Goal: Transaction & Acquisition: Book appointment/travel/reservation

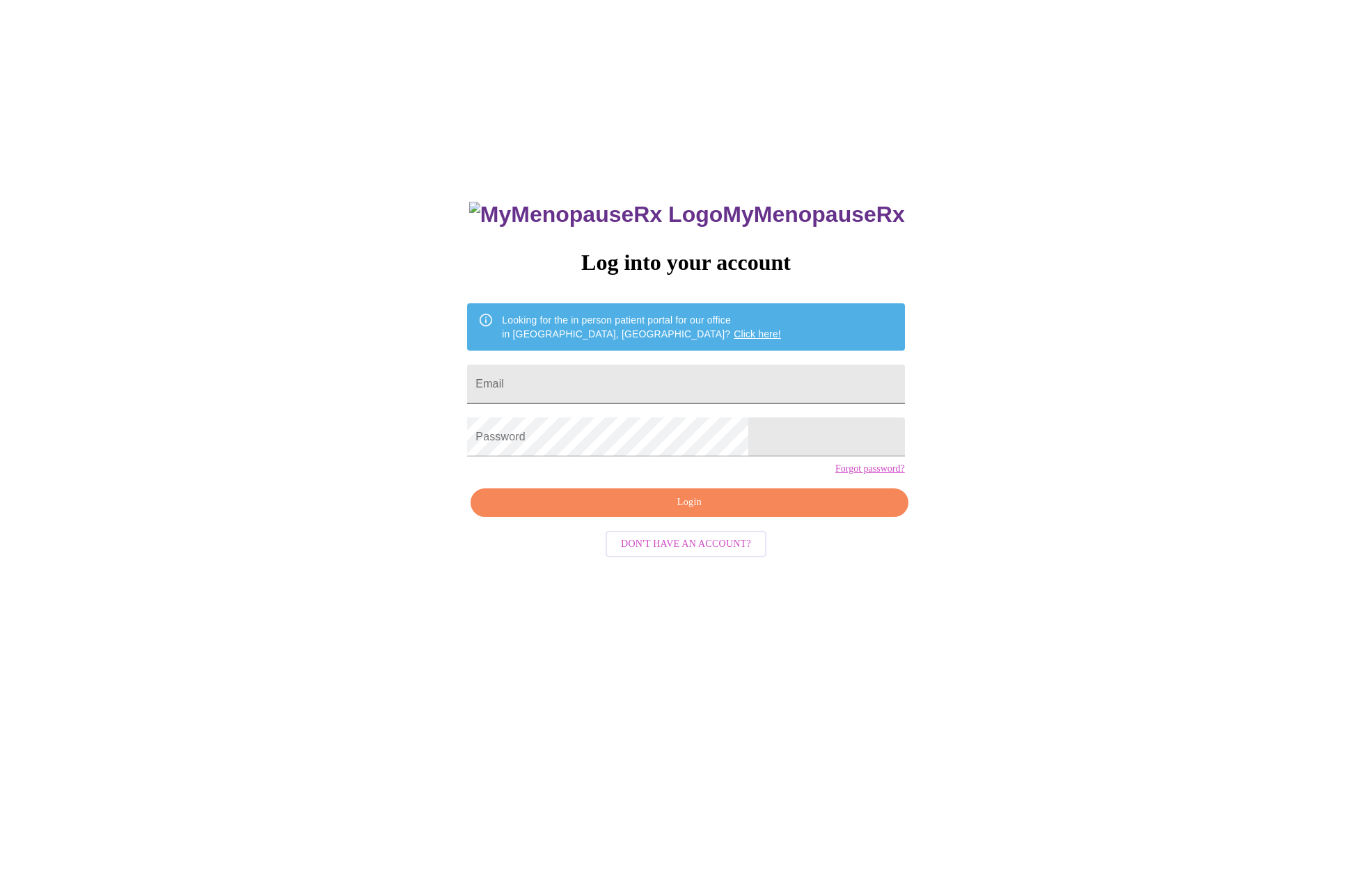
click at [655, 372] on input "Email" at bounding box center [686, 384] width 437 height 39
type input "roserivers@mac.com"
click at [673, 511] on span "Login" at bounding box center [689, 502] width 406 height 17
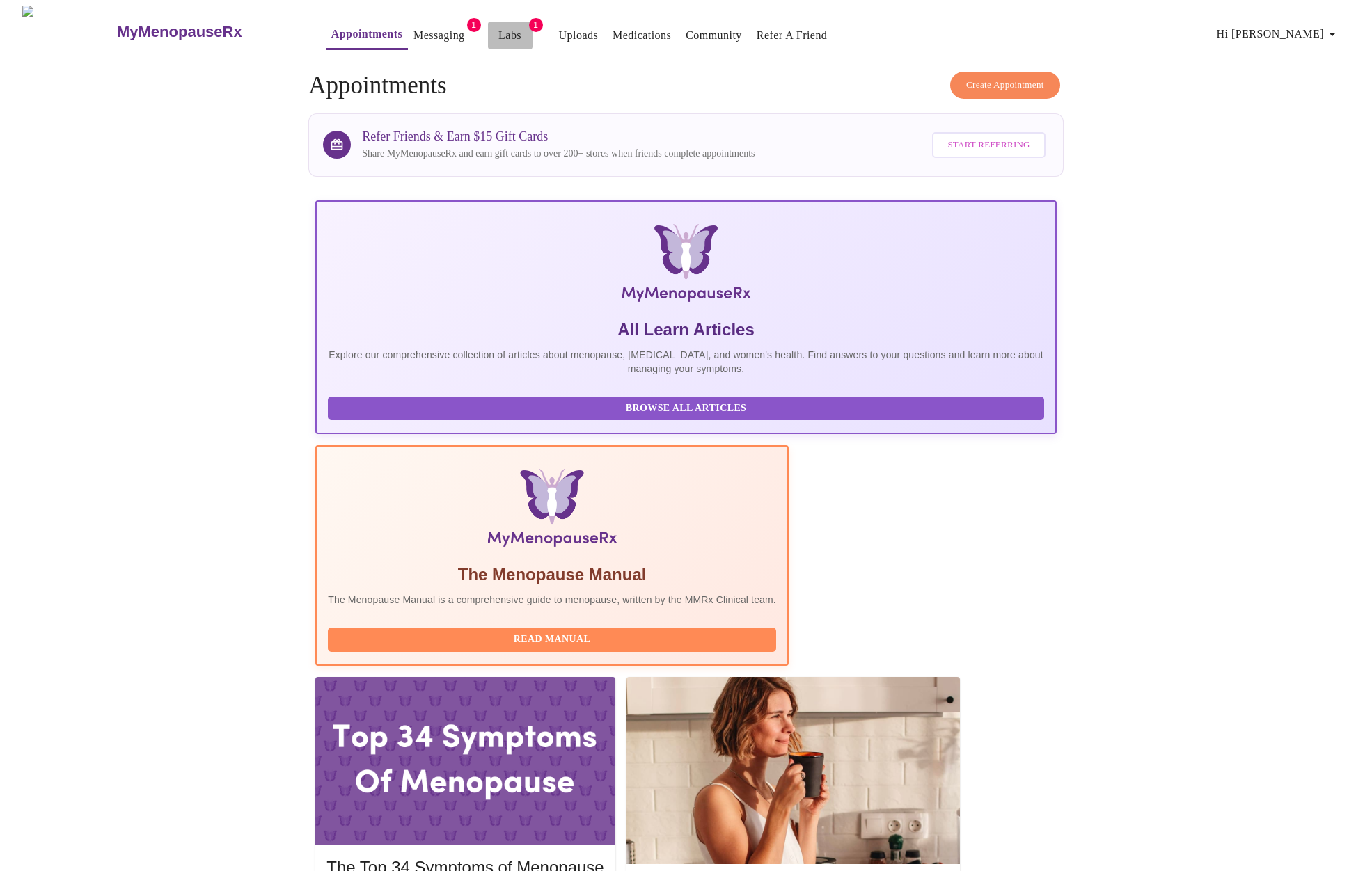
click at [498, 26] on link "Labs" at bounding box center [509, 35] width 23 height 20
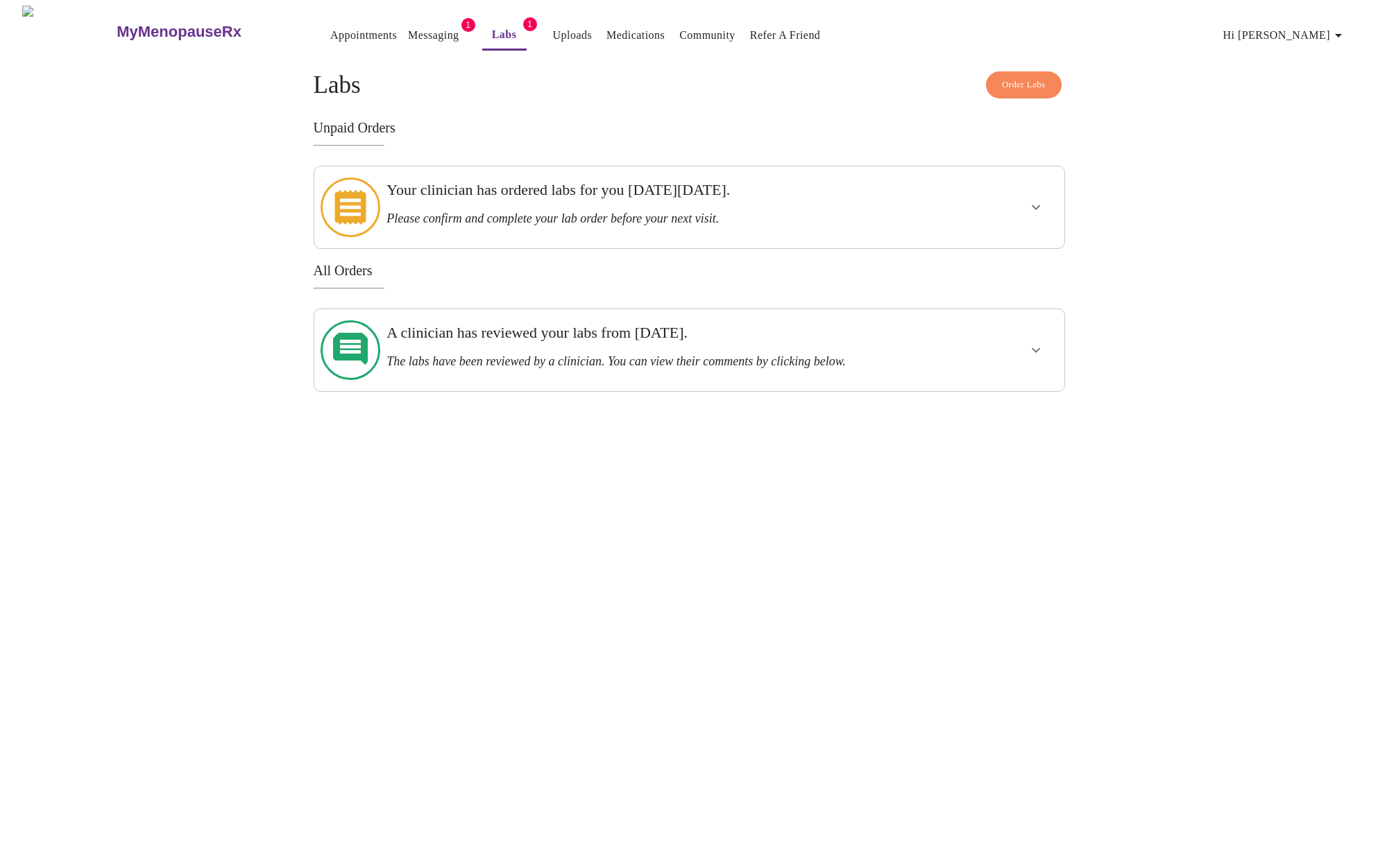
click at [408, 26] on link "Messaging" at bounding box center [432, 35] width 51 height 20
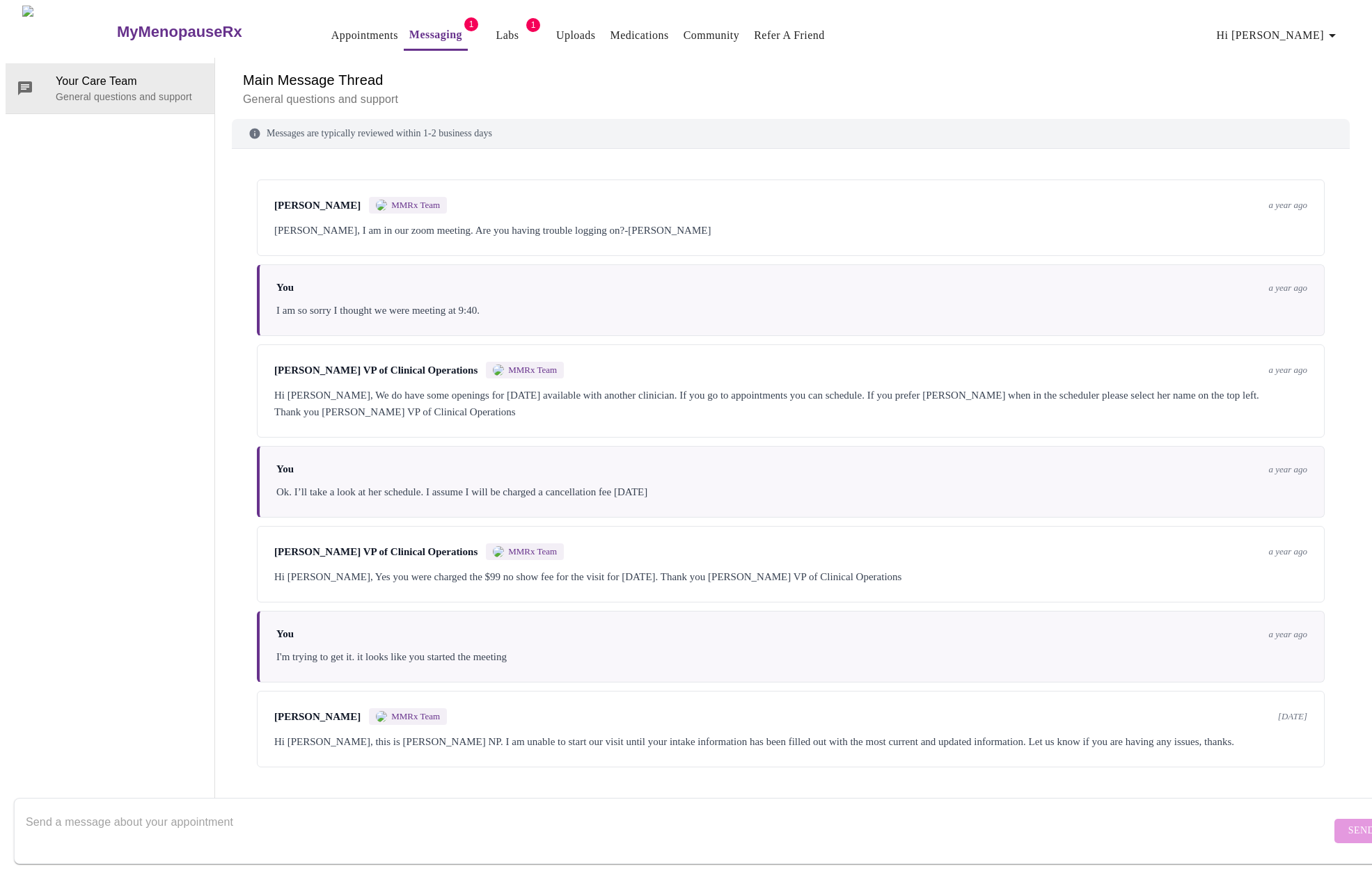
click at [159, 24] on h3 "MyMenopauseRx" at bounding box center [180, 32] width 125 height 18
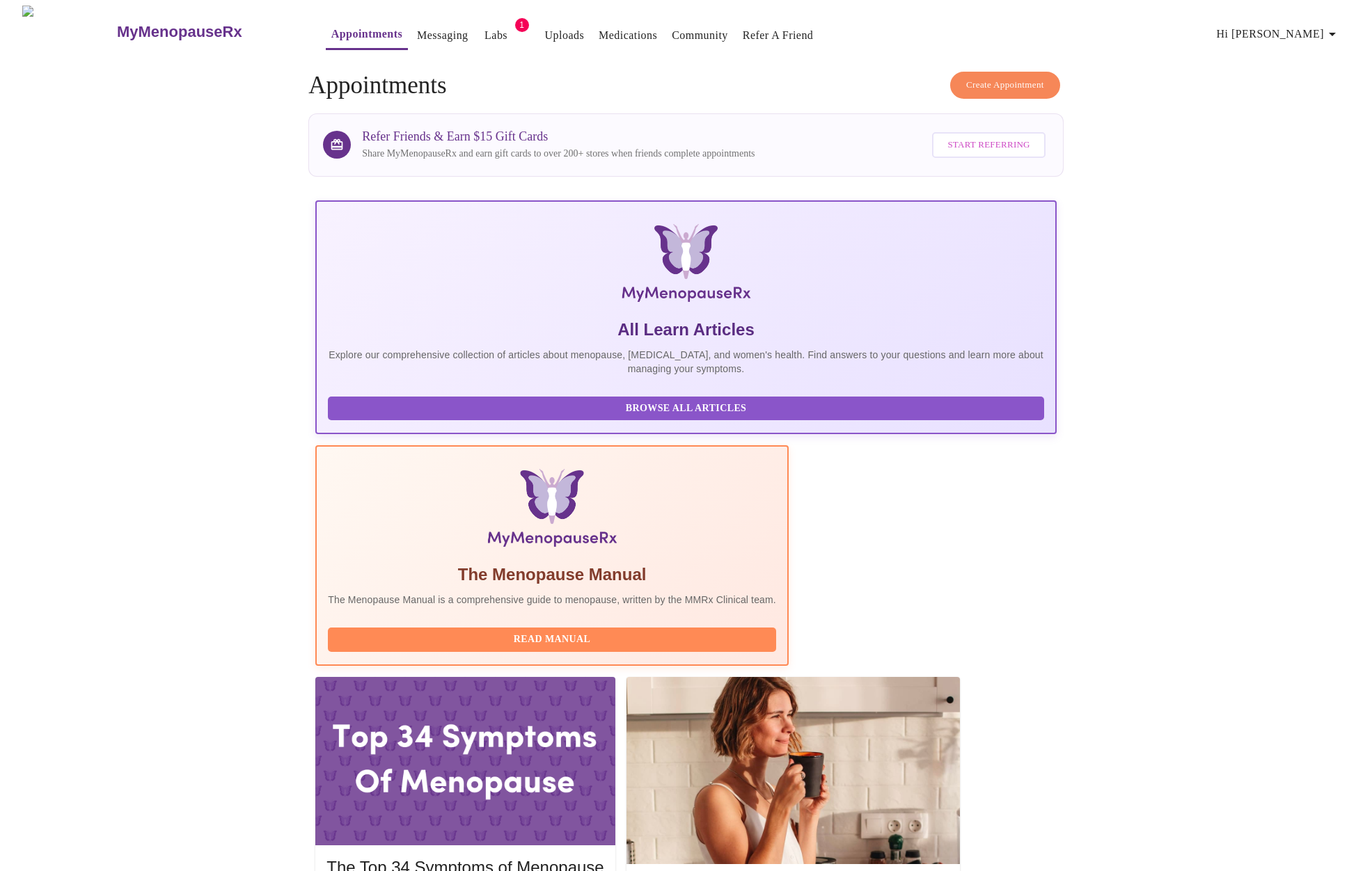
click at [981, 81] on span "Create Appointment" at bounding box center [1005, 85] width 78 height 16
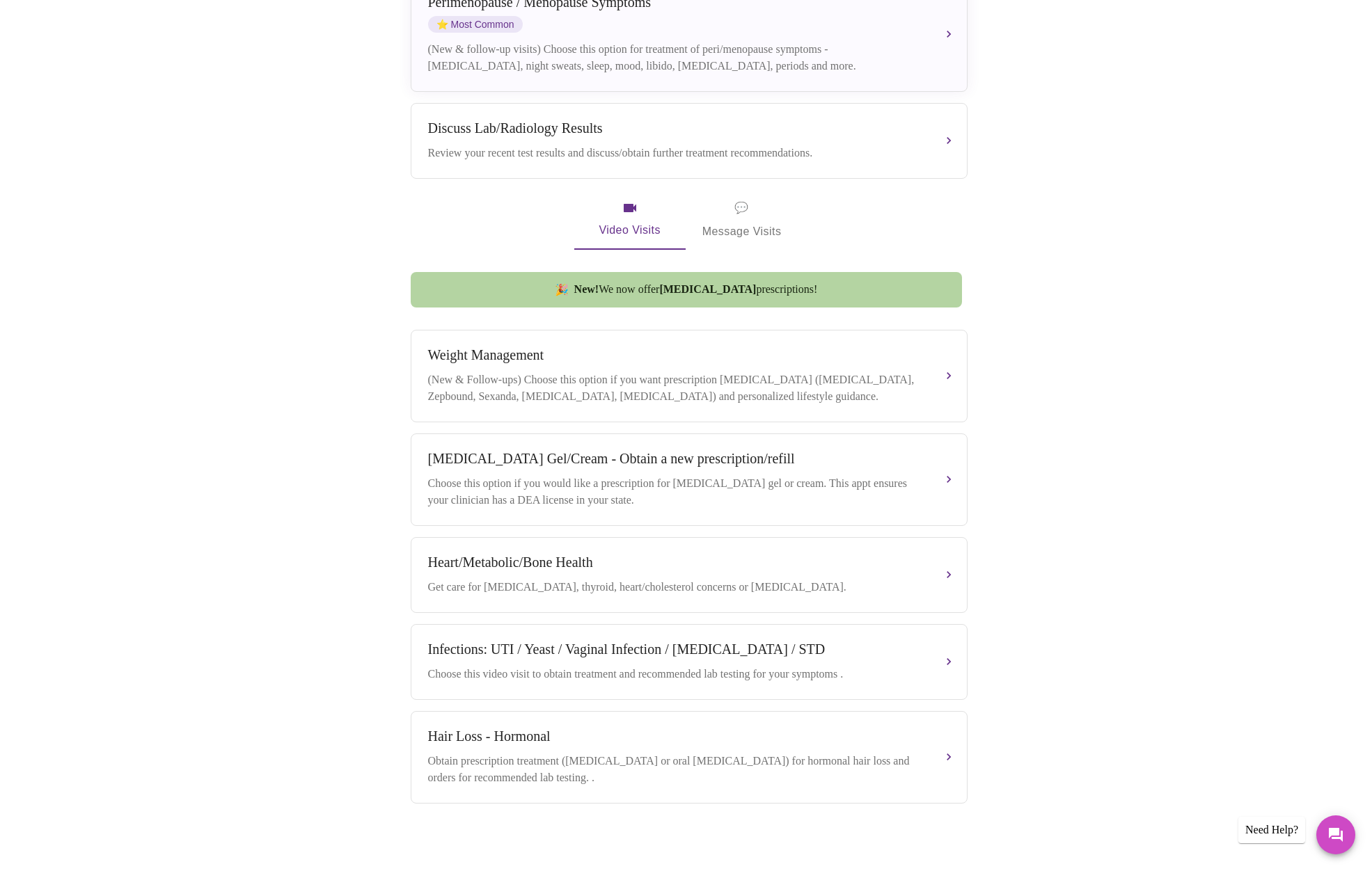
scroll to position [368, 0]
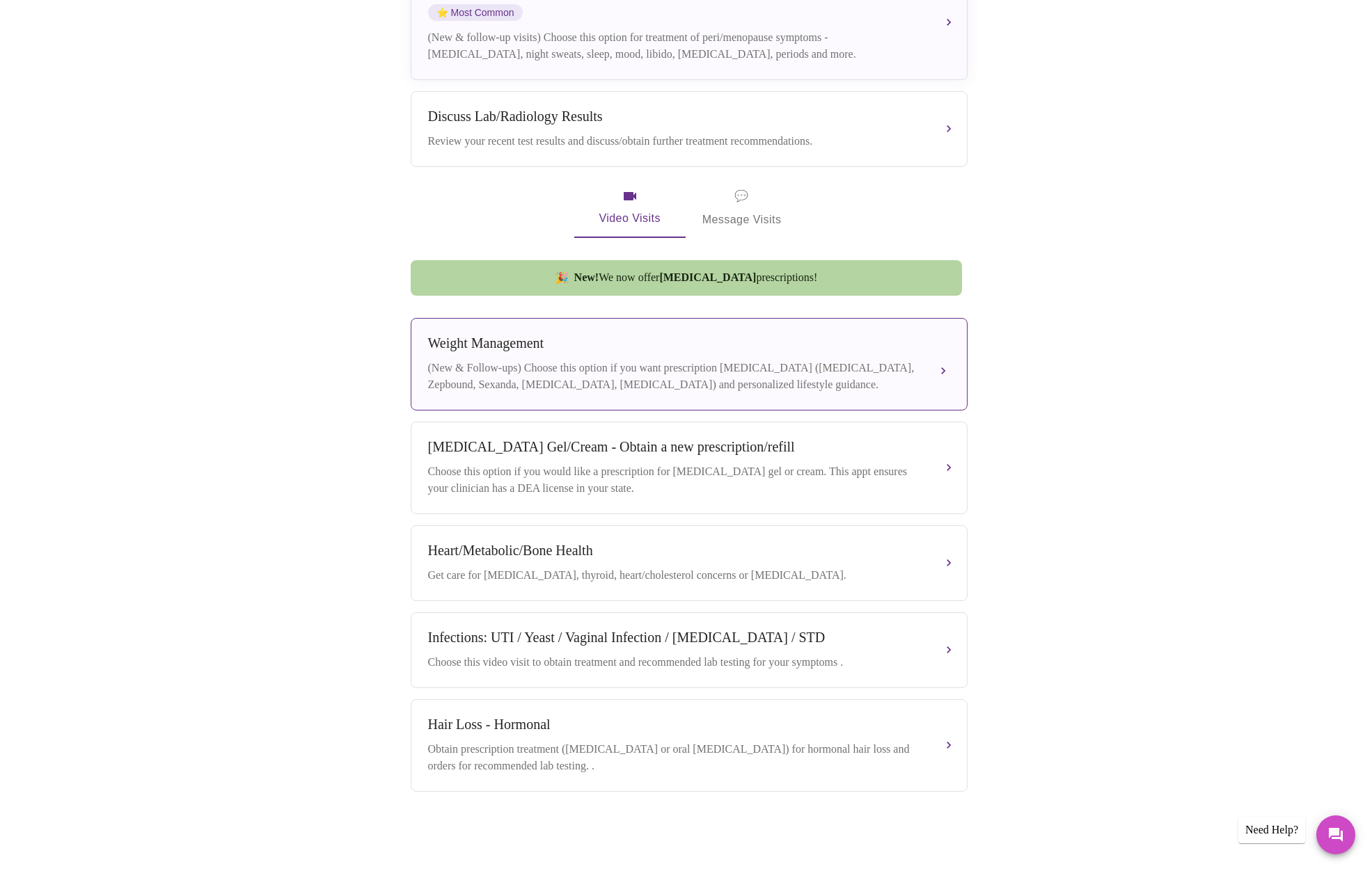
click at [588, 318] on button "Weight Management (New & Follow-ups) Choose this option if you want prescriptio…" at bounding box center [689, 364] width 557 height 93
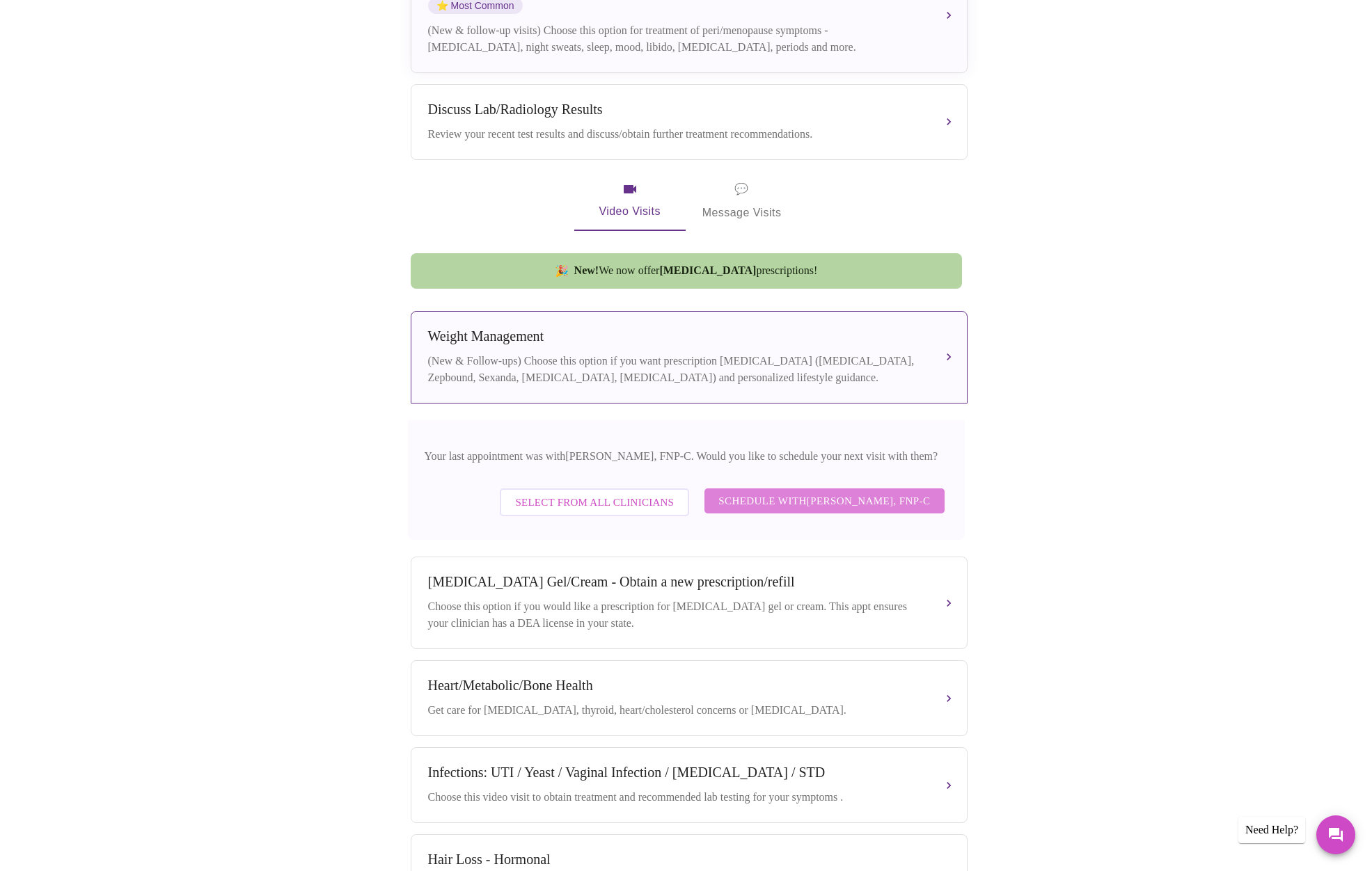
click at [718, 492] on span "Schedule with Elizabeth Hederman, FNP-C" at bounding box center [824, 501] width 211 height 18
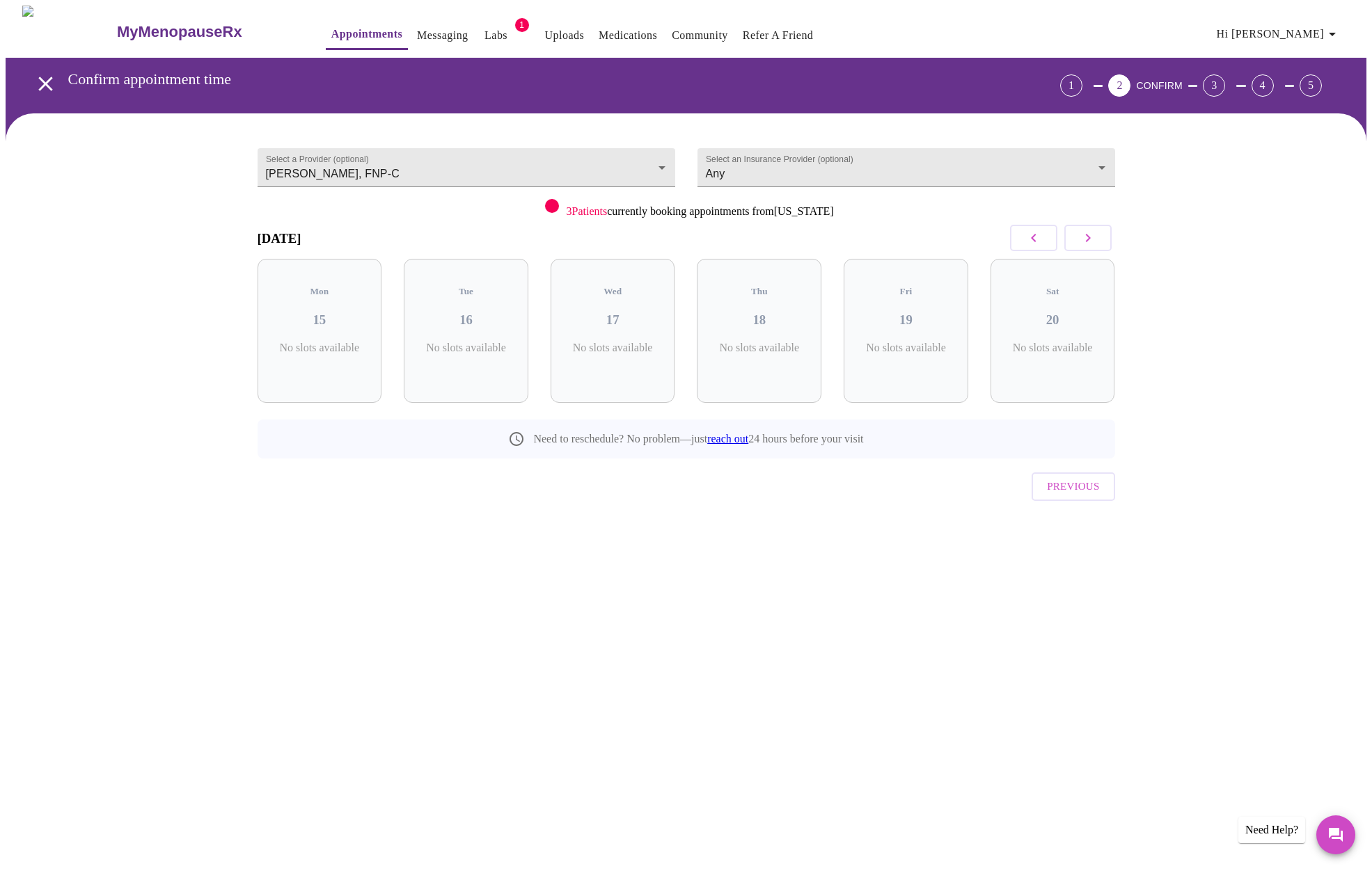
scroll to position [0, 0]
click at [653, 320] on div "Wed 17 4 Slots Left ( 8 Total)" at bounding box center [618, 331] width 125 height 144
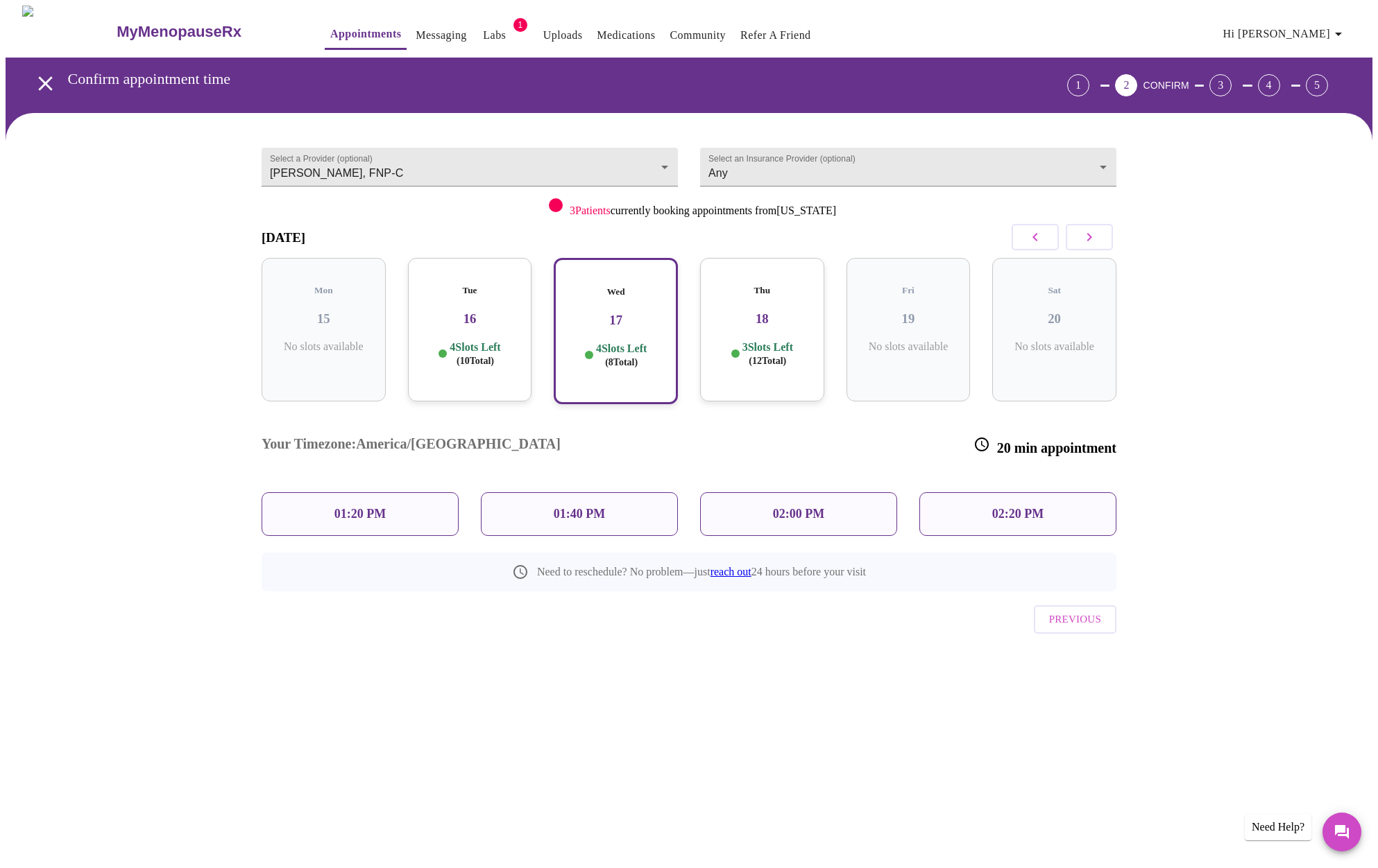
click at [739, 318] on div "Thu 18 3 Slots Left ( 12 Total)" at bounding box center [761, 330] width 124 height 144
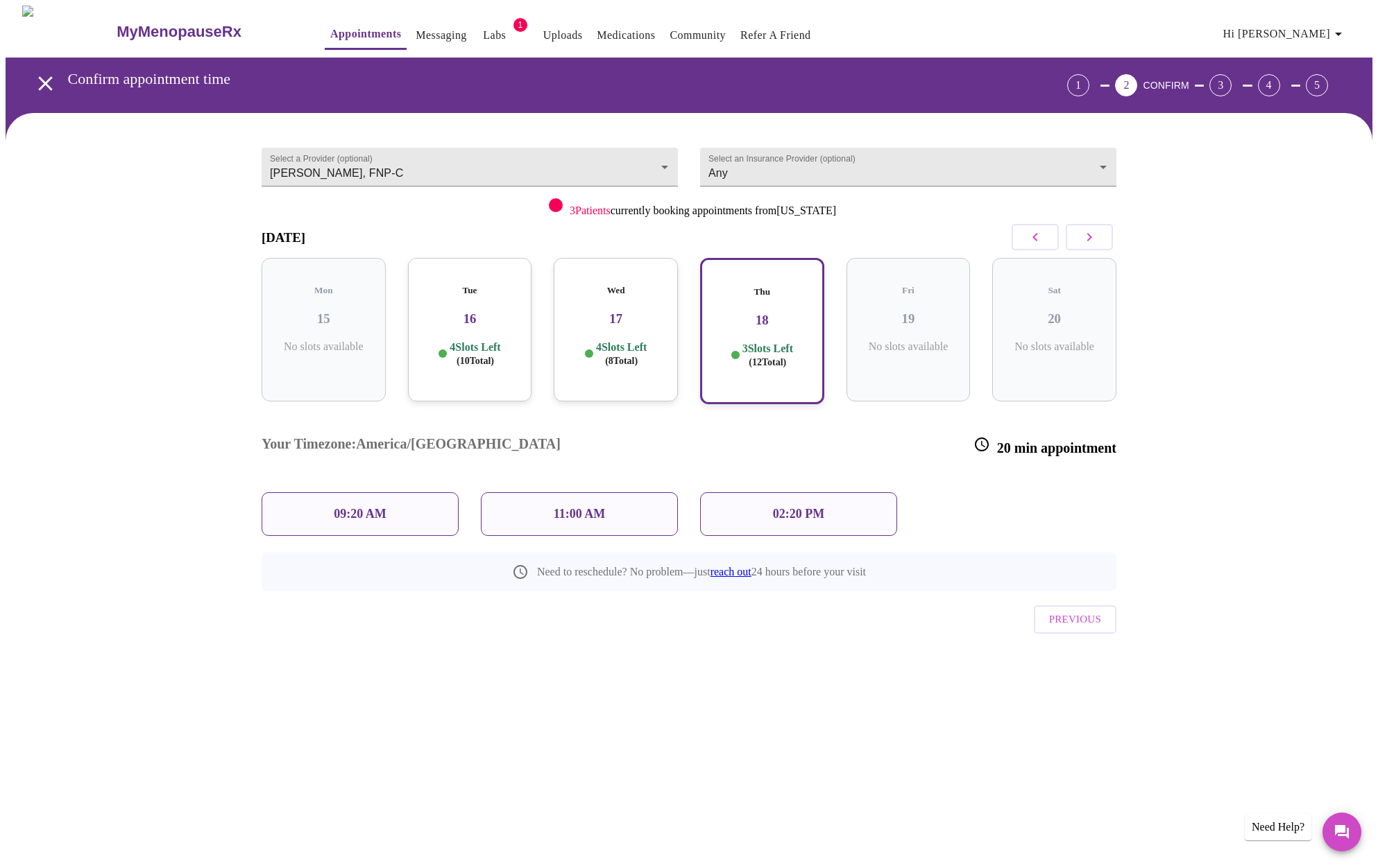
click at [480, 312] on h3 "16" at bounding box center [469, 319] width 102 height 15
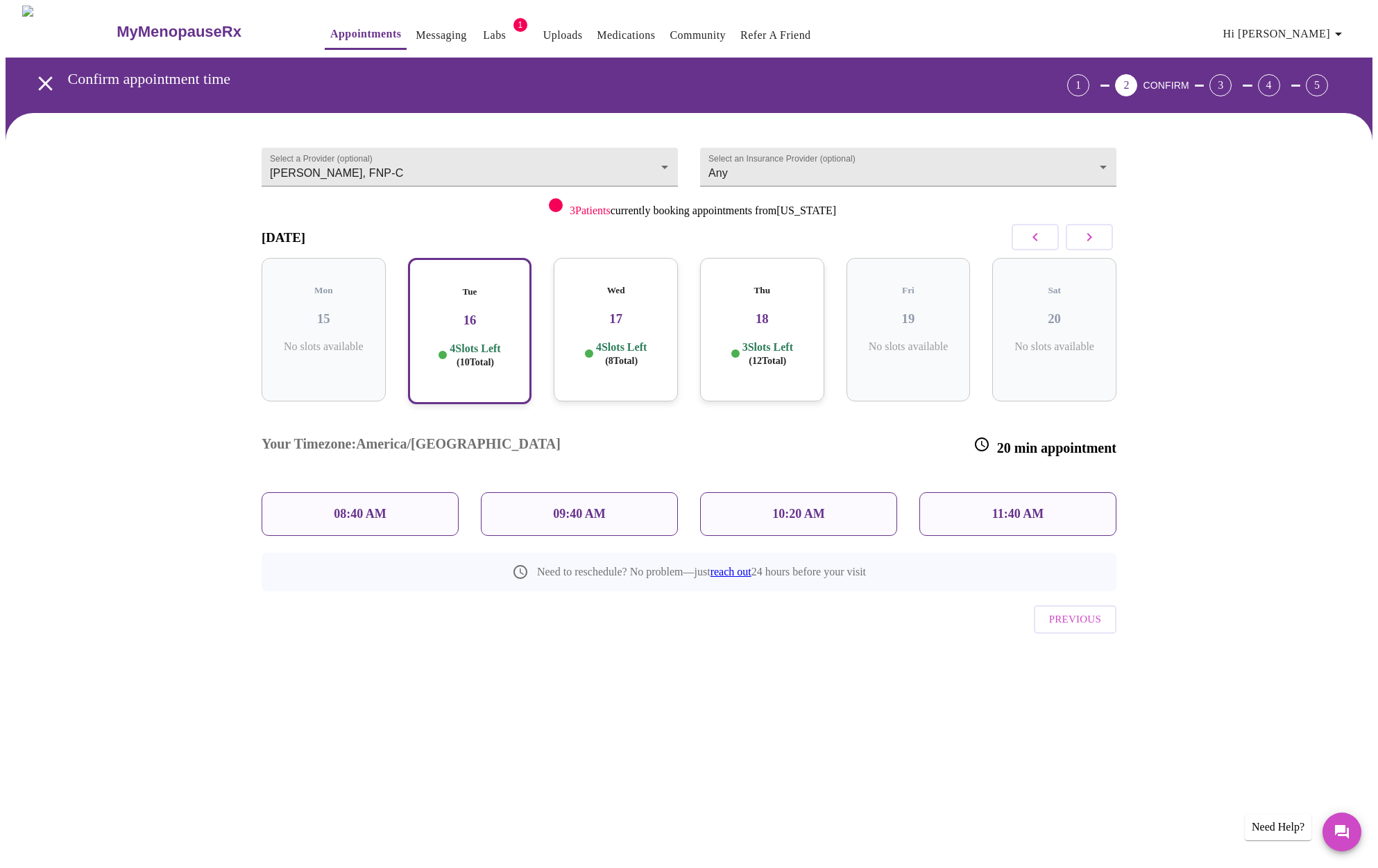
click at [766, 312] on h3 "18" at bounding box center [761, 319] width 102 height 15
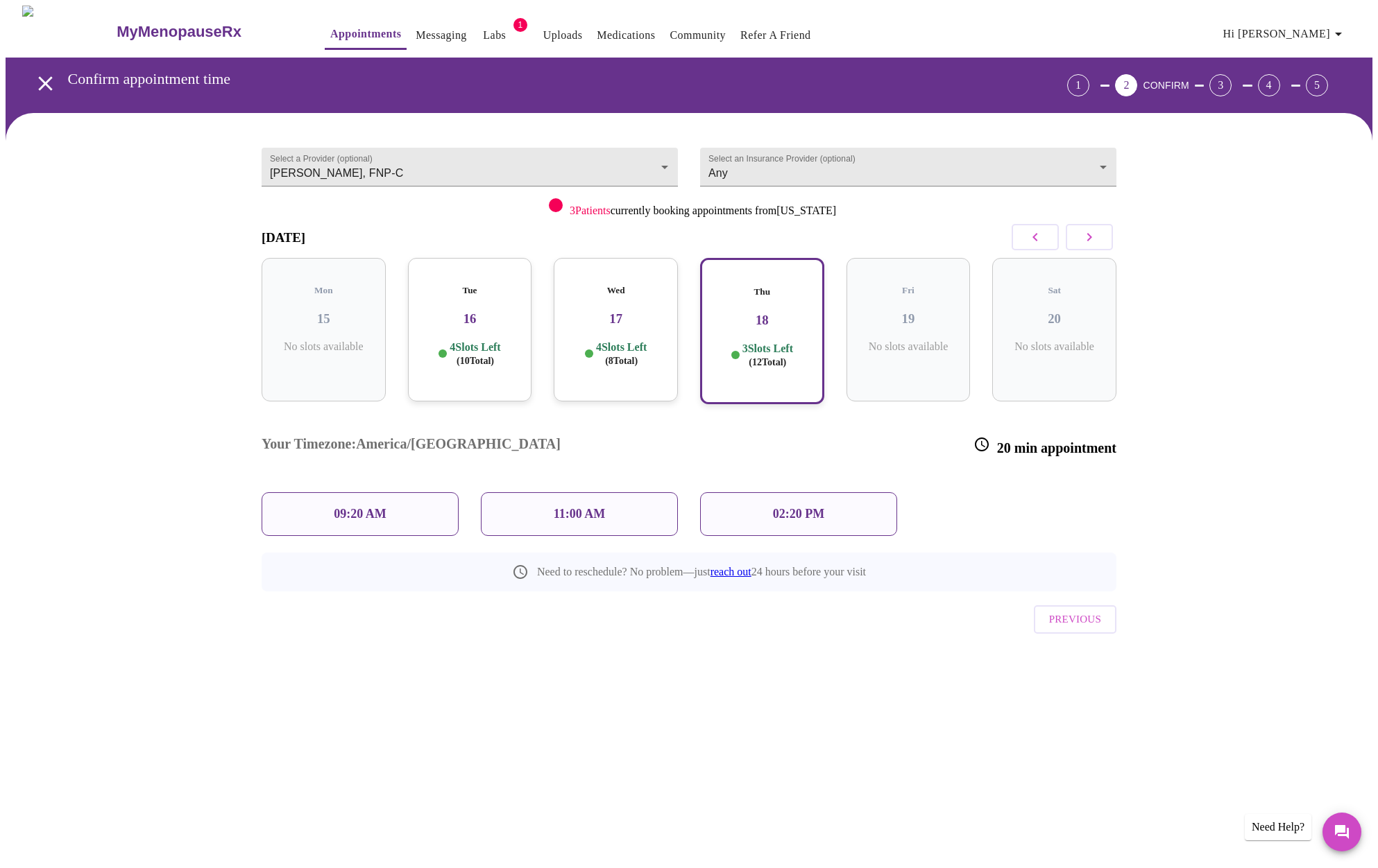
click at [355, 507] on p "09:20 AM" at bounding box center [361, 514] width 53 height 15
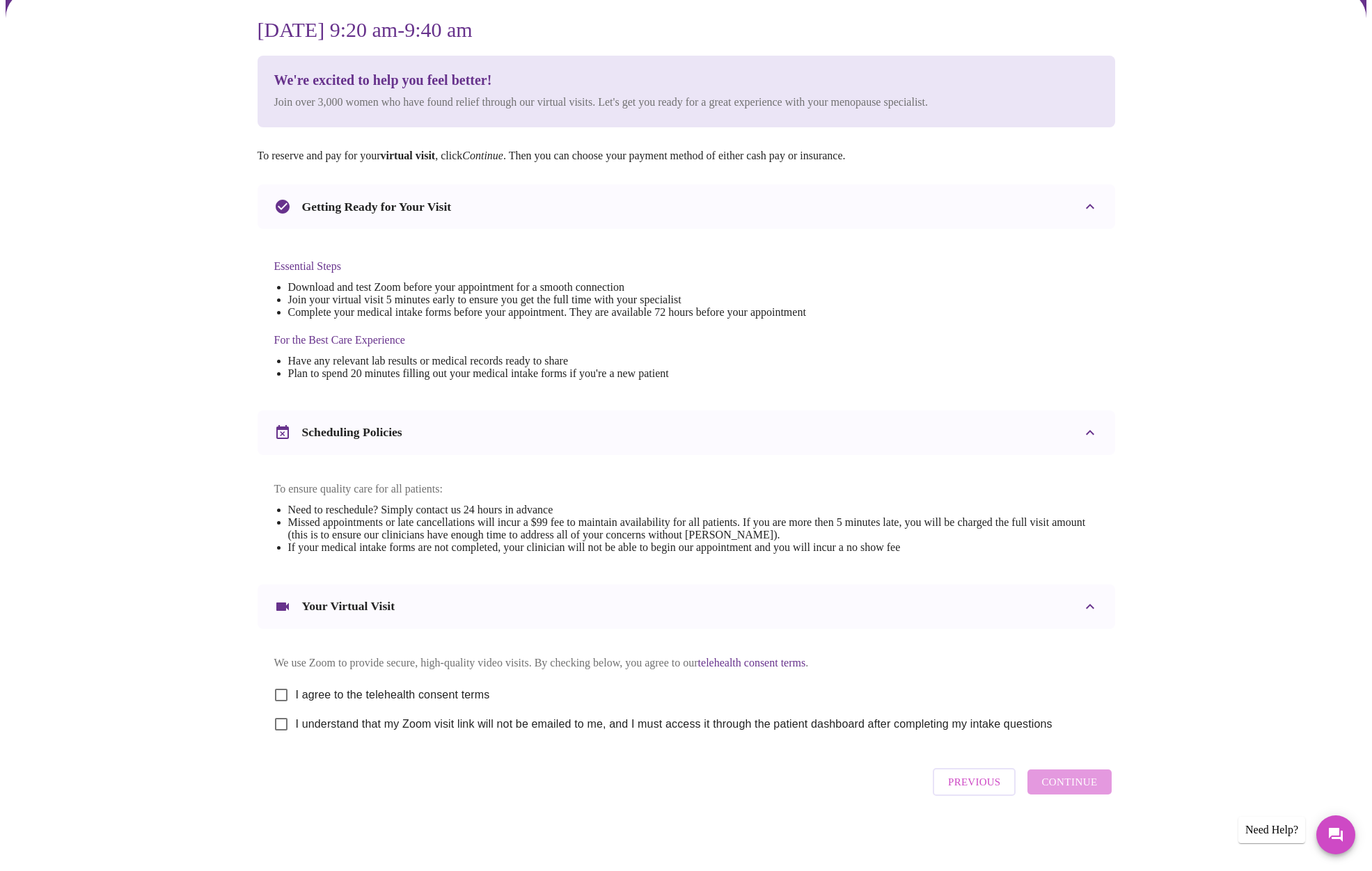
scroll to position [137, 0]
click at [380, 690] on span "I agree to the telehealth consent terms" at bounding box center [393, 695] width 194 height 16
click at [296, 690] on input "I agree to the telehealth consent terms" at bounding box center [281, 695] width 29 height 29
checkbox input "true"
click at [377, 722] on span "I understand that my Zoom visit link will not be emailed to me, and I must acce…" at bounding box center [674, 724] width 757 height 16
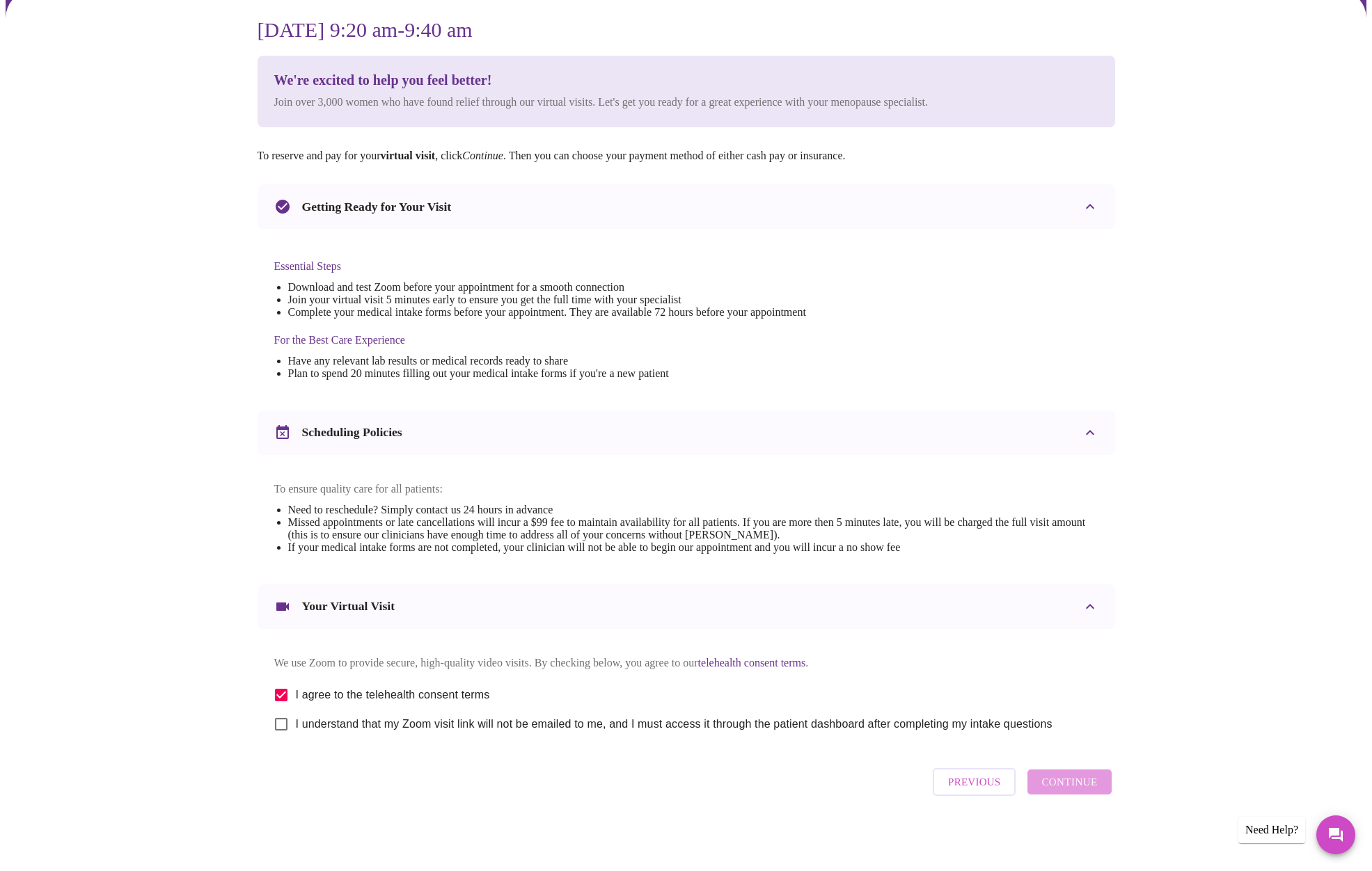
click at [296, 722] on input "I understand that my Zoom visit link will not be emailed to me, and I must acce…" at bounding box center [281, 724] width 29 height 29
checkbox input "true"
click at [1072, 795] on button "Continue" at bounding box center [1069, 782] width 83 height 25
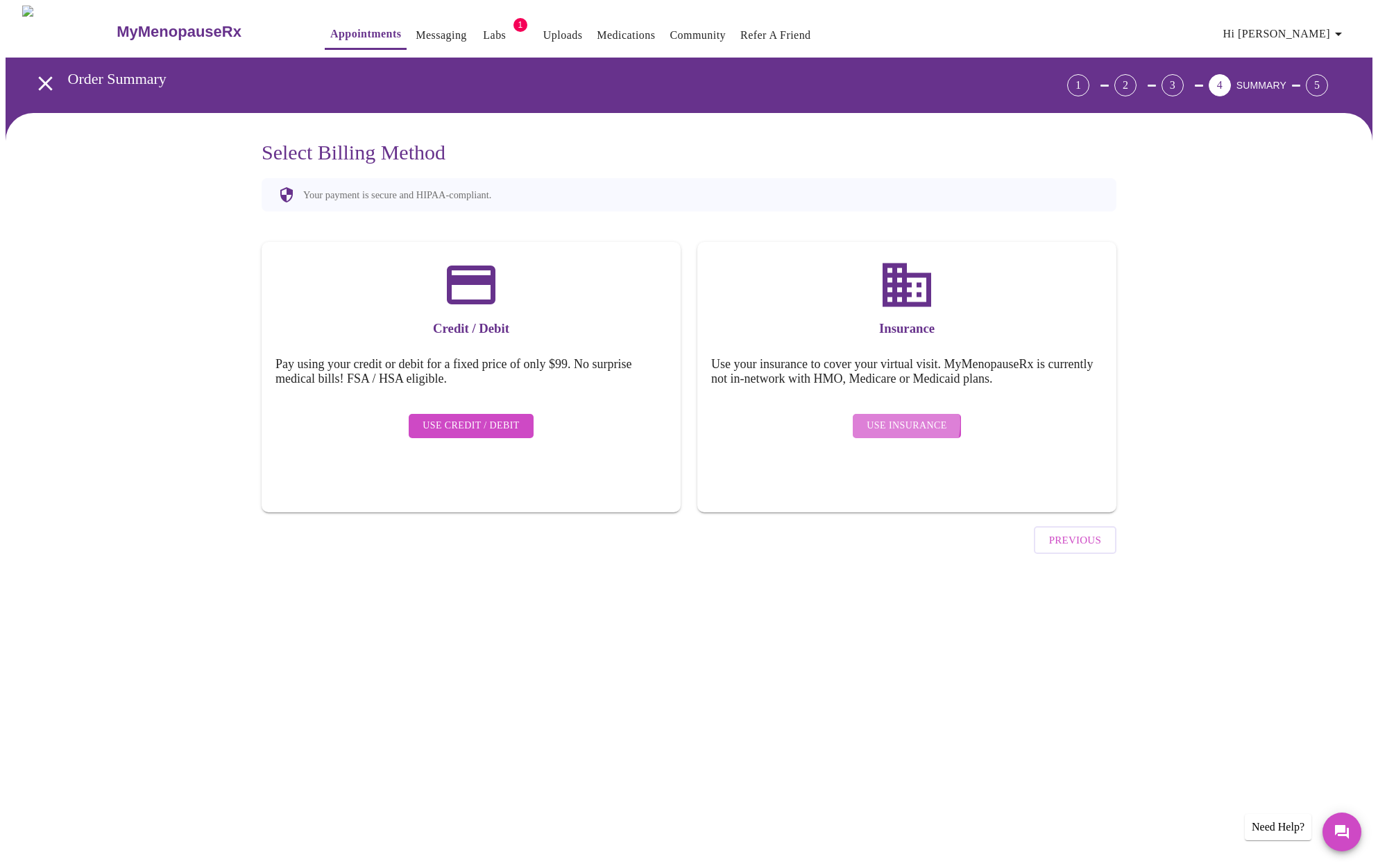
click at [898, 418] on span "Use Insurance" at bounding box center [906, 426] width 80 height 17
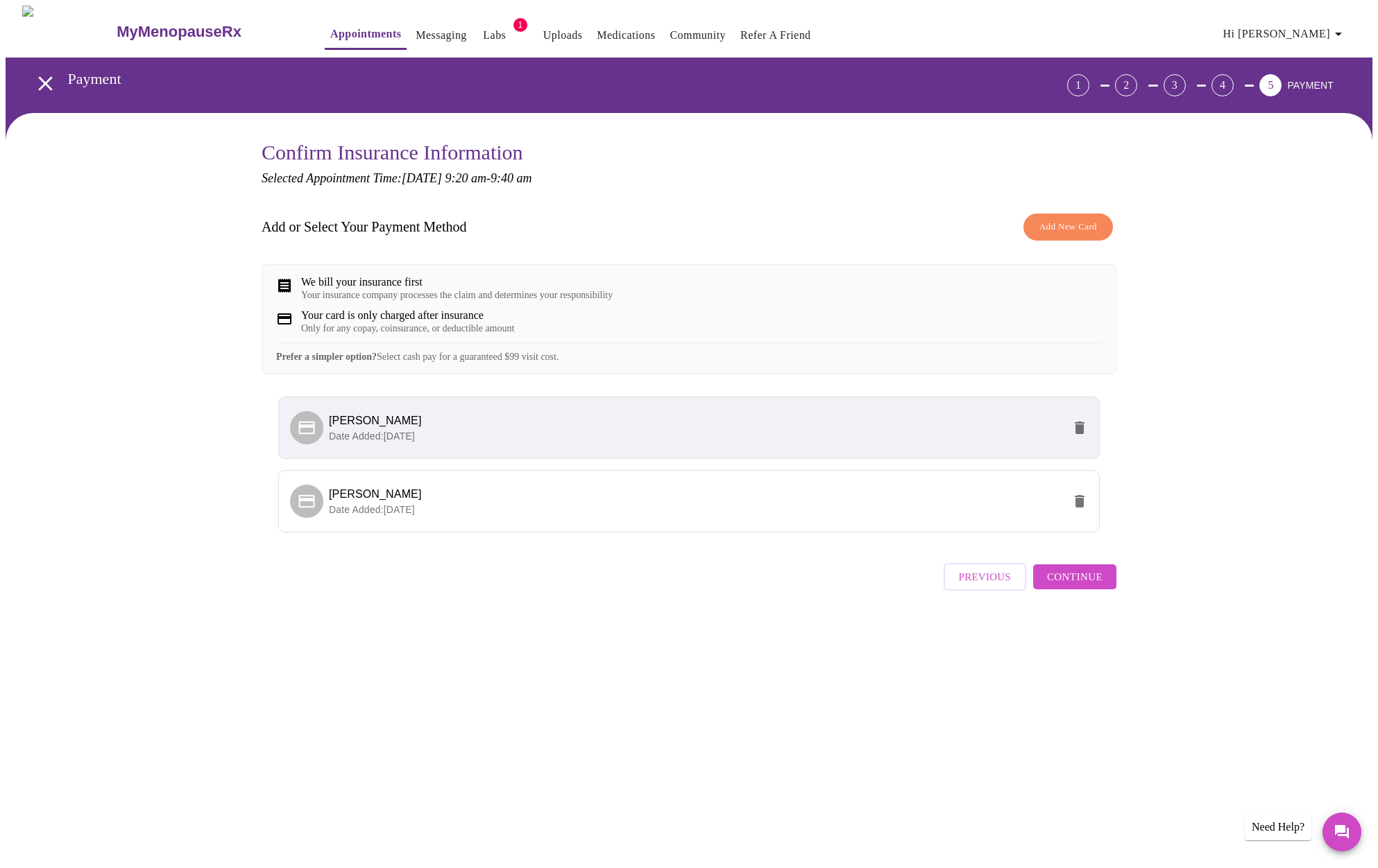
click at [1081, 586] on span "Continue" at bounding box center [1075, 577] width 56 height 18
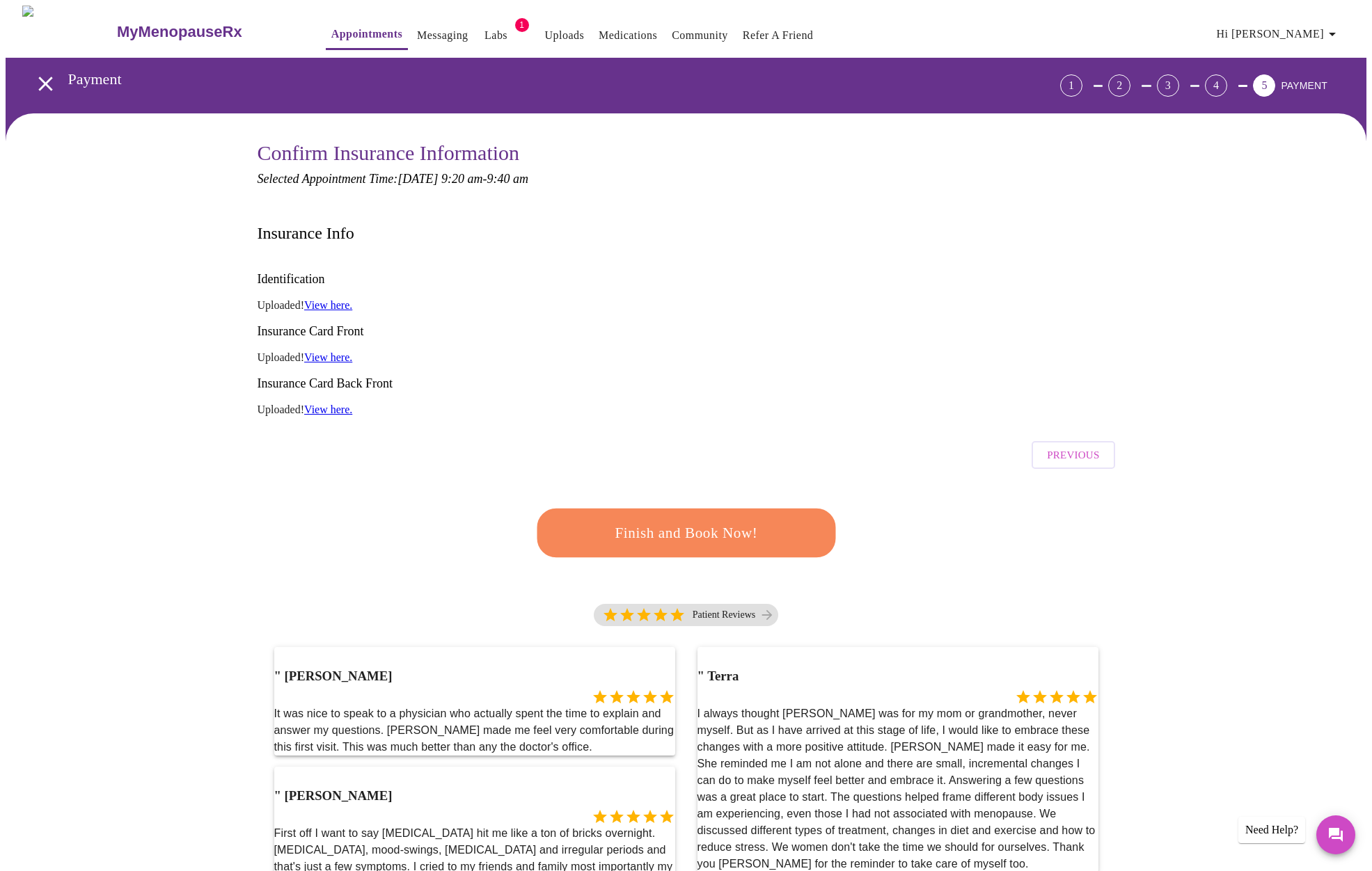
click at [754, 521] on span "Finish and Book Now!" at bounding box center [686, 533] width 258 height 26
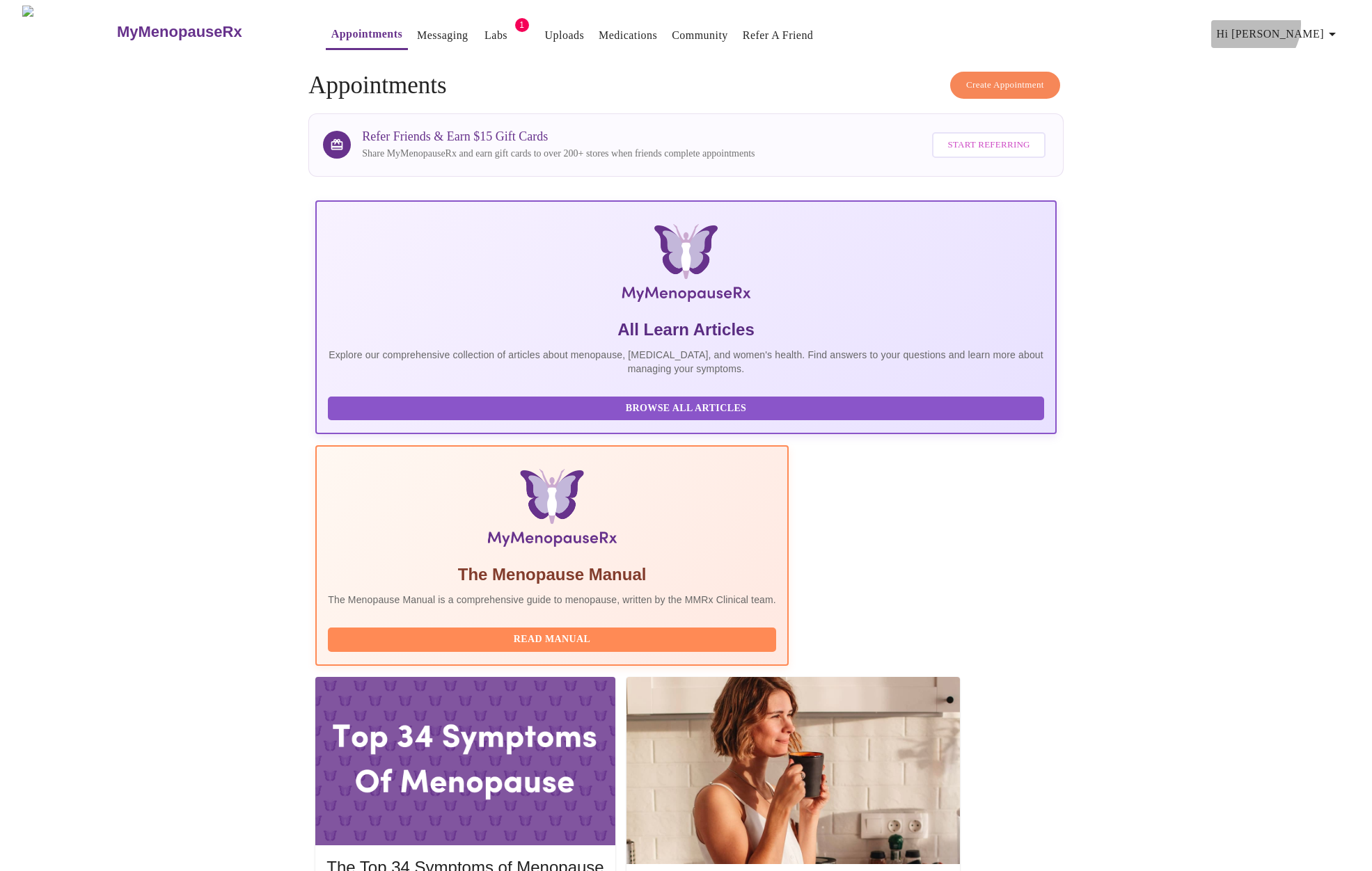
click at [1306, 24] on span "Hi [PERSON_NAME]" at bounding box center [1278, 34] width 124 height 20
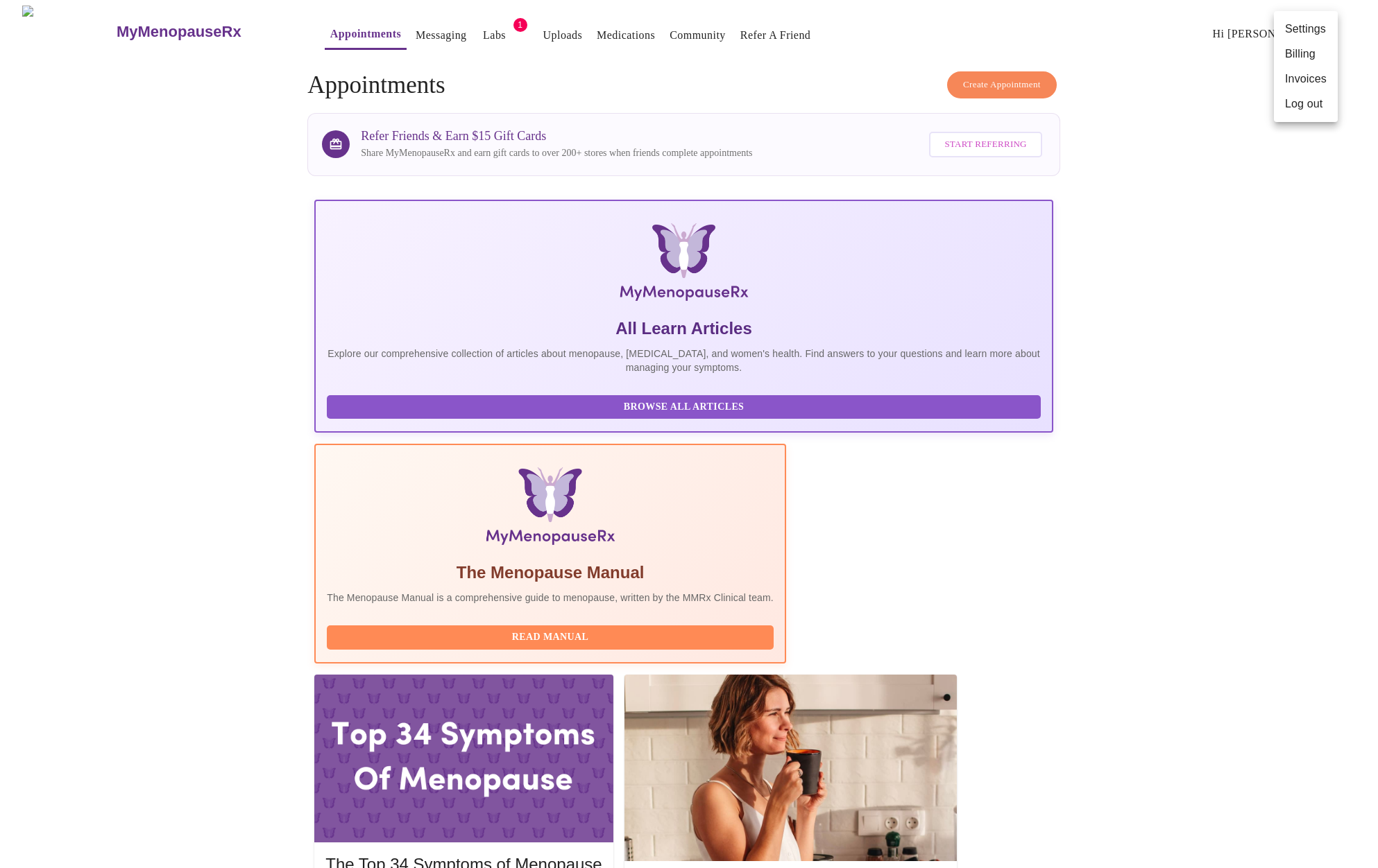
click at [1288, 104] on li "Log out" at bounding box center [1305, 104] width 64 height 25
